Goal: Task Accomplishment & Management: Use online tool/utility

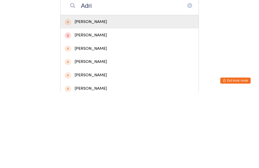
scroll to position [25, 0]
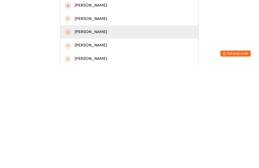
type input "Adri"
click at [85, 132] on div "[PERSON_NAME]" at bounding box center [129, 135] width 129 height 7
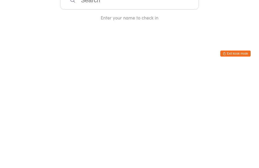
scroll to position [0, 0]
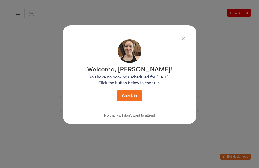
click at [130, 100] on button "Check in" at bounding box center [129, 95] width 25 height 10
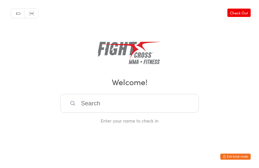
click at [143, 103] on input "search" at bounding box center [129, 103] width 138 height 19
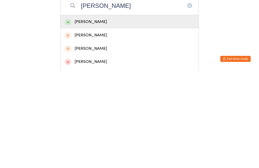
type input "[PERSON_NAME]"
click at [118, 113] on div "[PERSON_NAME]" at bounding box center [129, 119] width 138 height 13
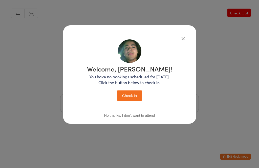
click at [128, 93] on button "Check in" at bounding box center [129, 95] width 25 height 10
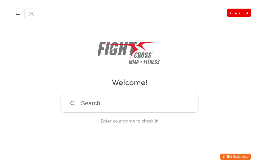
click at [154, 124] on div "Enter your name to check in" at bounding box center [129, 121] width 138 height 6
click at [162, 123] on div "Enter your name to check in" at bounding box center [129, 121] width 138 height 6
click at [170, 104] on input "search" at bounding box center [129, 103] width 138 height 19
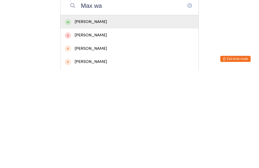
type input "Max wa"
click at [117, 116] on div "[PERSON_NAME]" at bounding box center [129, 119] width 129 height 7
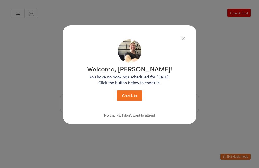
click at [130, 101] on button "Check in" at bounding box center [129, 95] width 25 height 10
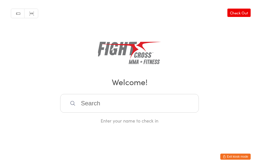
click at [92, 103] on input "search" at bounding box center [129, 103] width 138 height 19
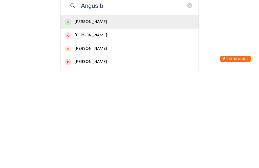
type input "Angus b"
click at [78, 116] on div "[PERSON_NAME]" at bounding box center [129, 119] width 129 height 7
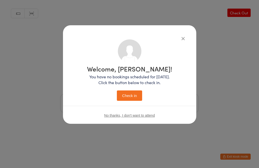
click at [130, 95] on button "Check in" at bounding box center [129, 95] width 25 height 10
